Goal: Information Seeking & Learning: Learn about a topic

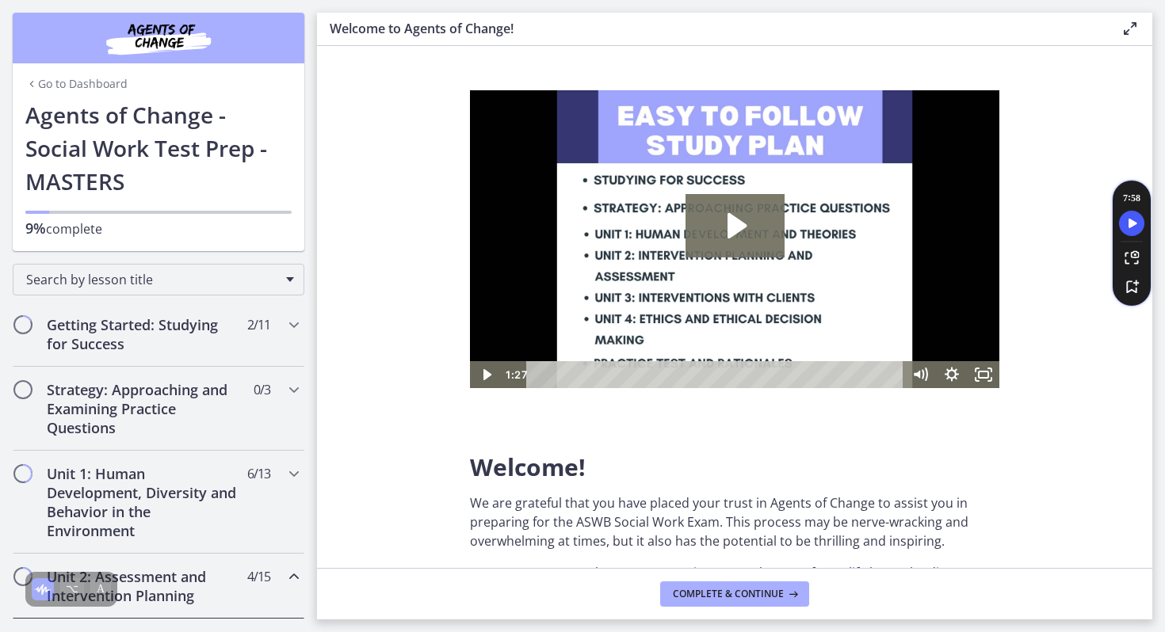
scroll to position [732, 0]
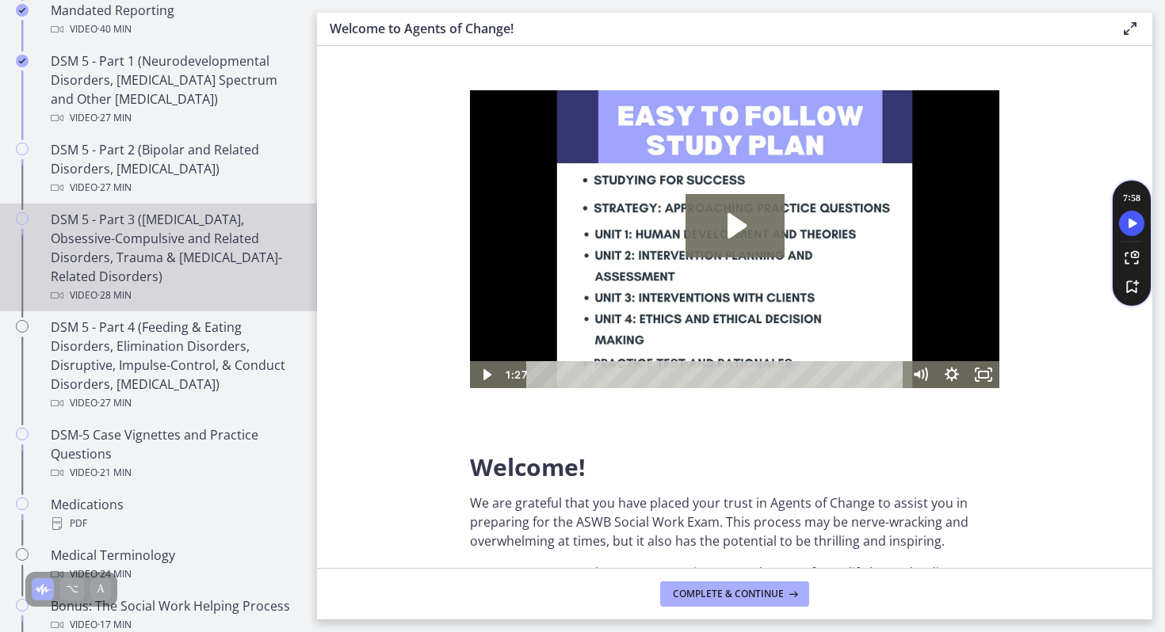
click at [113, 243] on div "DSM 5 - Part 3 ([MEDICAL_DATA], Obsessive-Compulsive and Related Disorders, Tra…" at bounding box center [174, 257] width 247 height 95
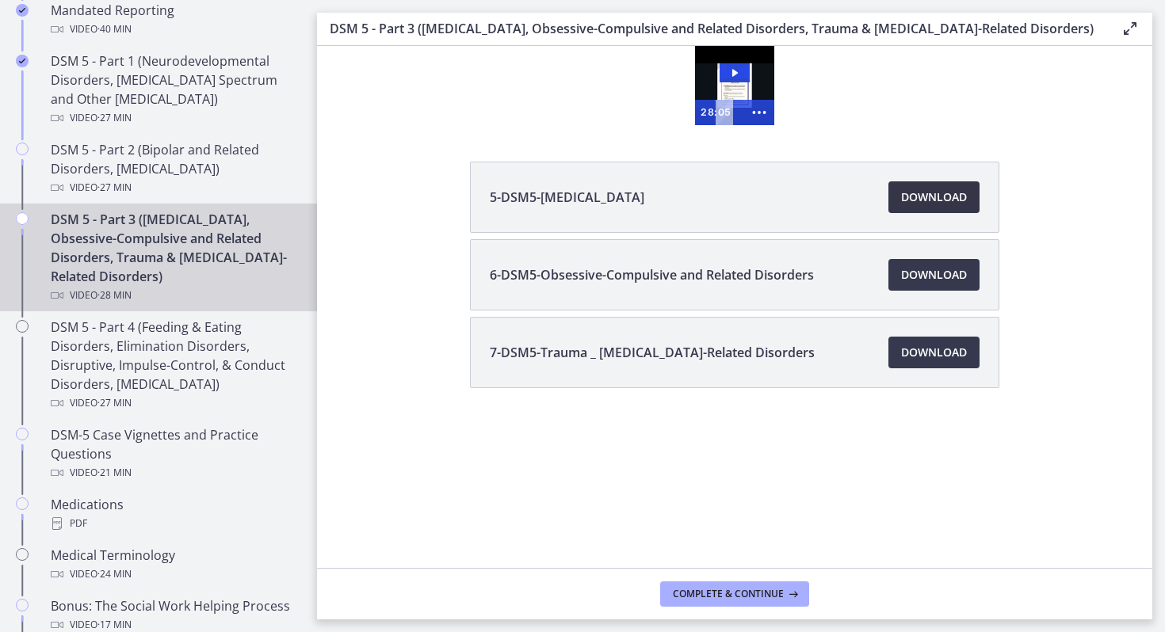
click at [899, 210] on link "Download Opens in a new window" at bounding box center [933, 197] width 91 height 32
click at [927, 281] on span "Download Opens in a new window" at bounding box center [934, 275] width 66 height 19
click at [924, 353] on span "Download Opens in a new window" at bounding box center [934, 352] width 66 height 19
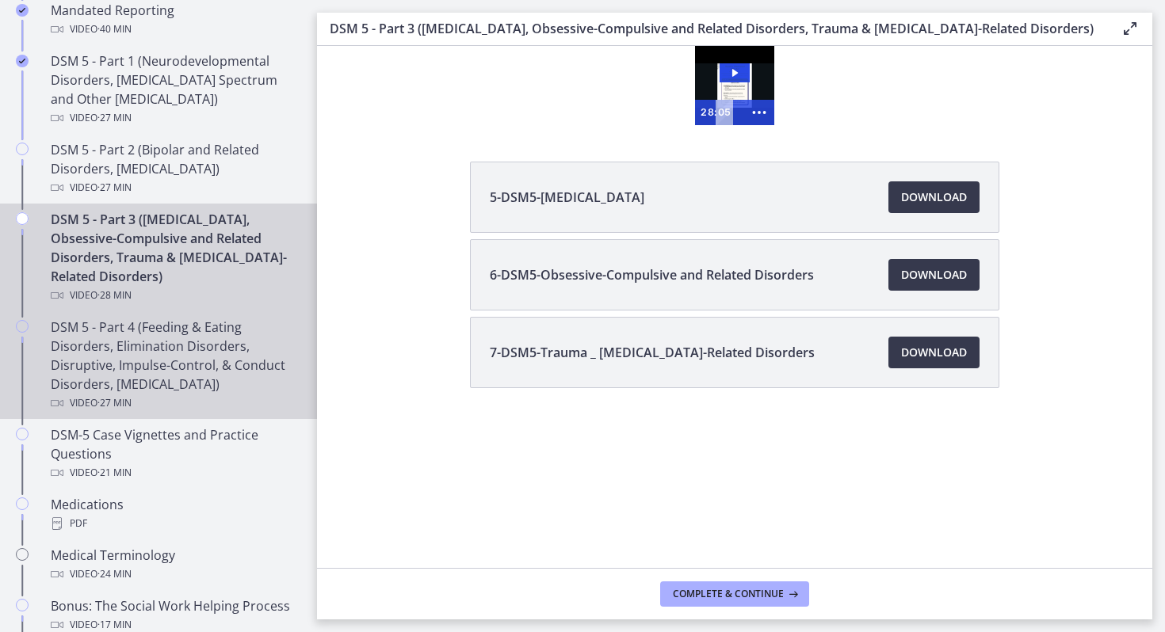
click at [153, 364] on div "DSM 5 - Part 4 (Feeding & Eating Disorders, Elimination Disorders, Disruptive, …" at bounding box center [174, 365] width 247 height 95
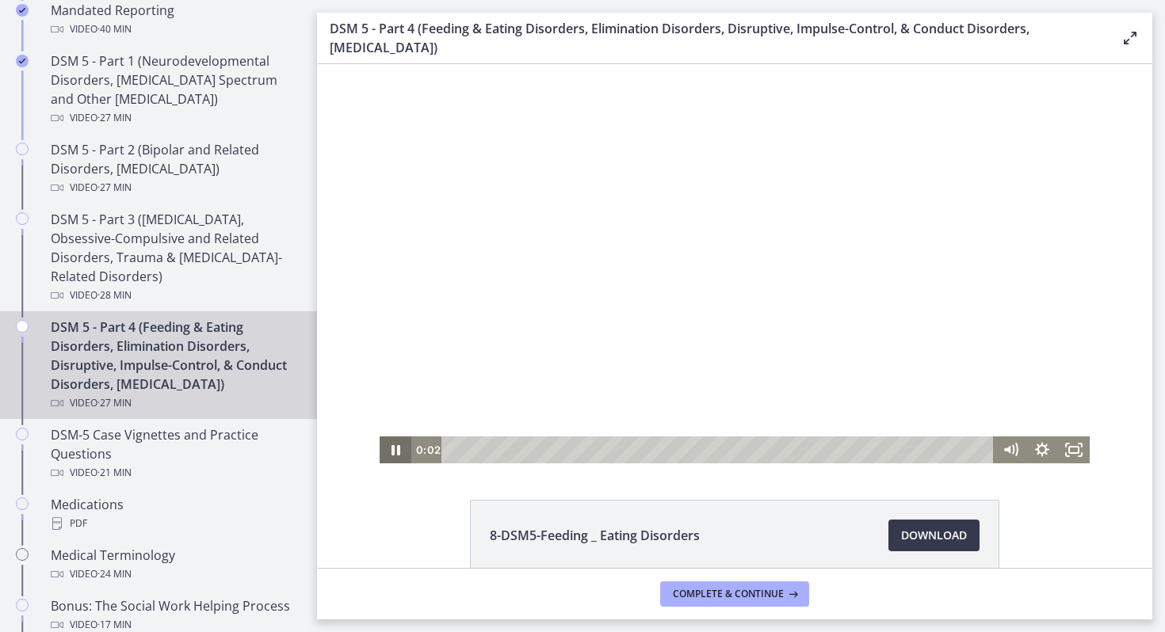
click at [398, 447] on icon "Pause" at bounding box center [396, 450] width 9 height 10
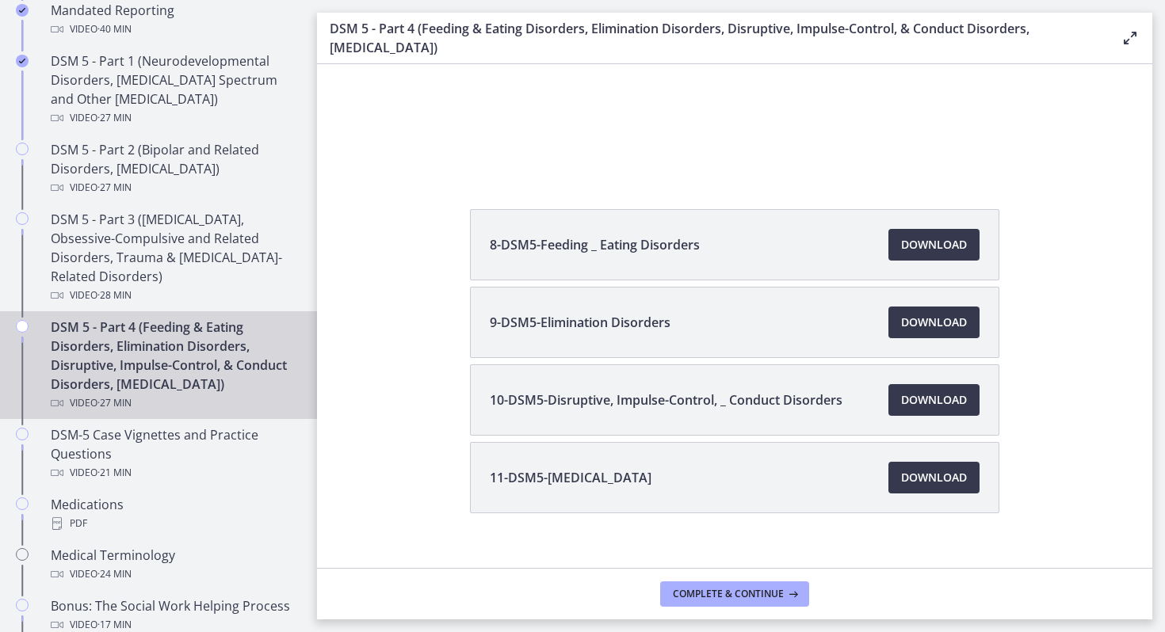
scroll to position [312, 0]
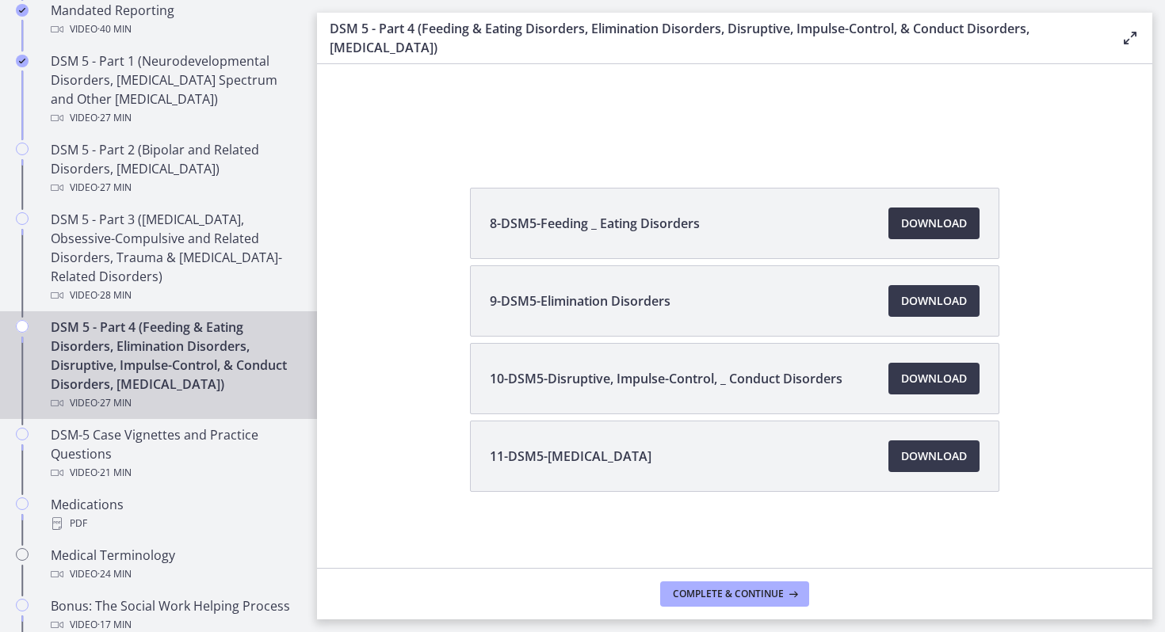
click at [912, 224] on span "Download Opens in a new window" at bounding box center [934, 223] width 66 height 19
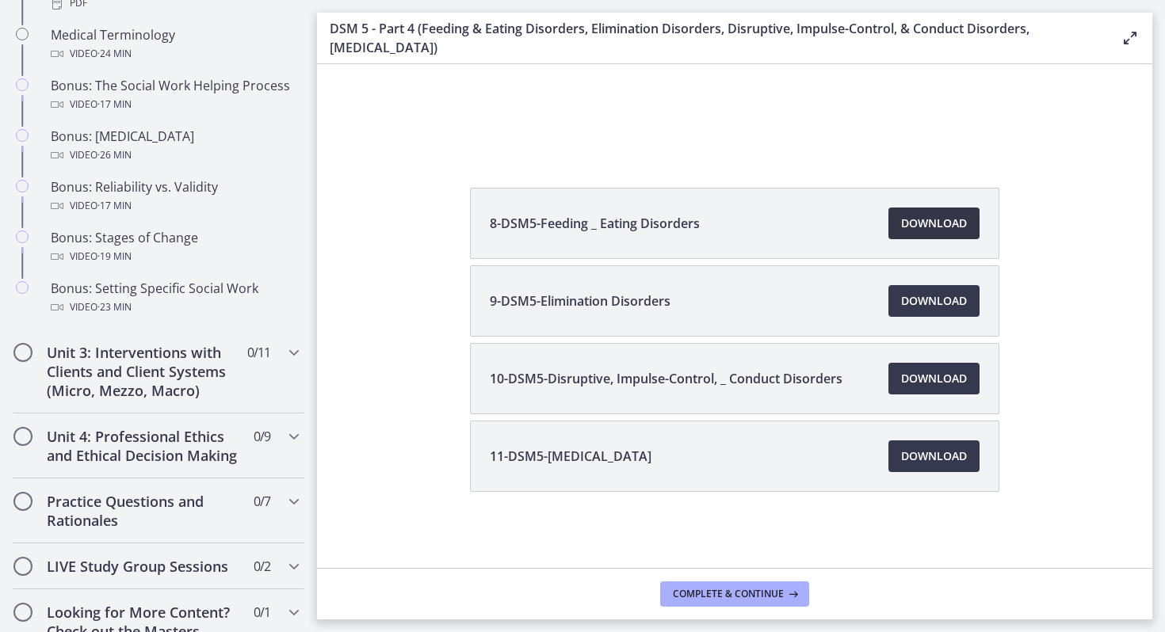
scroll to position [1307, 0]
